Goal: Find specific page/section: Find specific page/section

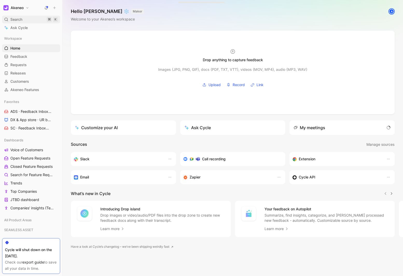
click at [20, 21] on span "Search" at bounding box center [16, 19] width 12 height 6
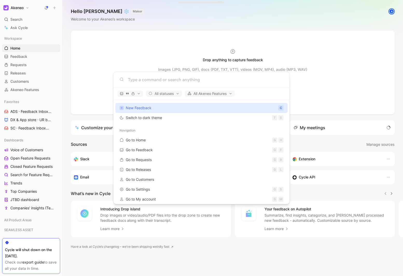
click at [133, 78] on input at bounding box center [206, 80] width 156 height 6
click at [33, 111] on body "Akeneo Search ⌘ K Ask Cycle Workspace Home G then H Feedback G then F Requests …" at bounding box center [201, 138] width 403 height 276
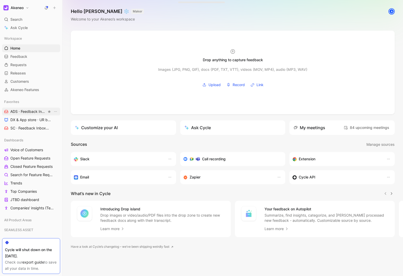
click at [32, 111] on span "ADS · Feedback Inbox DIGITAL SHOWROOM" at bounding box center [28, 111] width 36 height 5
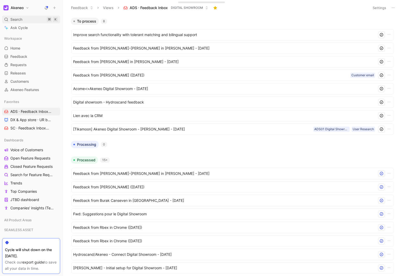
click at [25, 18] on div "Search ⌘ K" at bounding box center [31, 20] width 58 height 8
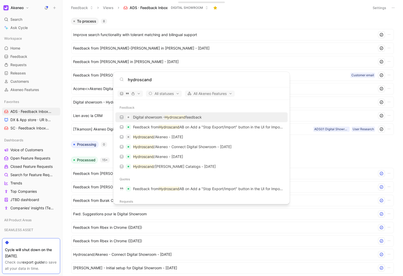
type input "hydroscand"
click at [138, 118] on p "Digital showroom - Hydroscand feedback" at bounding box center [167, 117] width 69 height 6
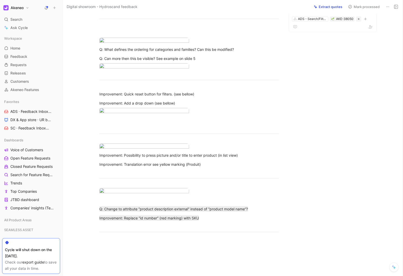
scroll to position [96, 0]
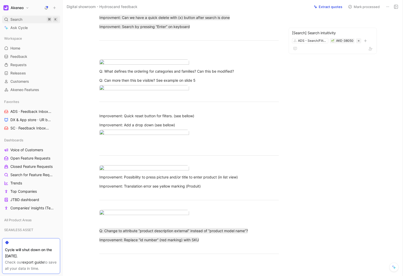
click at [36, 22] on div "Search ⌘ K" at bounding box center [31, 20] width 58 height 8
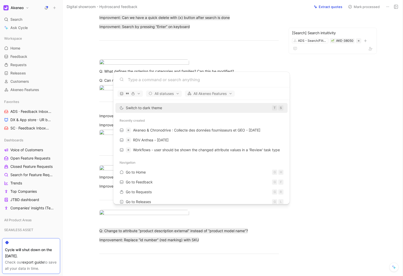
click at [144, 78] on input at bounding box center [206, 80] width 156 height 6
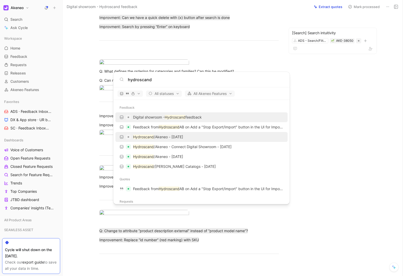
type input "hydroscand"
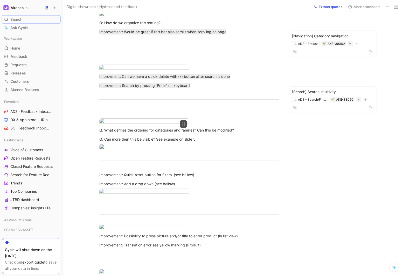
scroll to position [0, 0]
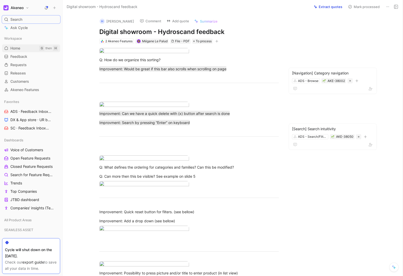
click at [29, 50] on link "Home G then H" at bounding box center [31, 48] width 58 height 8
